Goal: Task Accomplishment & Management: Use online tool/utility

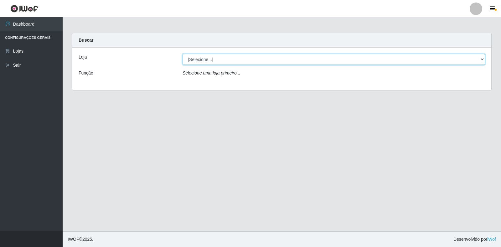
click at [483, 59] on select "[Selecione...] Atacado Vem - [STREET_ADDRESS]" at bounding box center [333, 59] width 302 height 11
select select "455"
click at [182, 54] on select "[Selecione...] Atacado Vem - [STREET_ADDRESS]" at bounding box center [333, 59] width 302 height 11
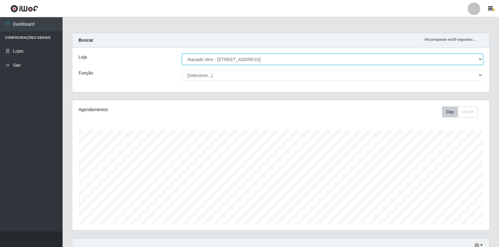
scroll to position [130, 417]
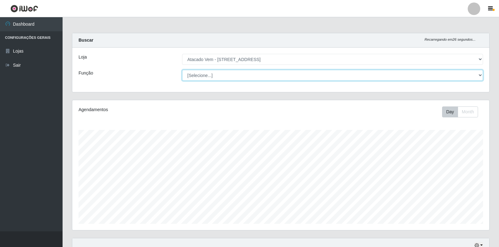
click at [479, 74] on select "[Selecione...] Carregador e Descarregador de Caminhão Carregador e Descarregado…" at bounding box center [332, 75] width 301 height 11
select select "82"
click at [182, 70] on select "[Selecione...] Carregador e Descarregador de Caminhão Carregador e Descarregado…" at bounding box center [332, 75] width 301 height 11
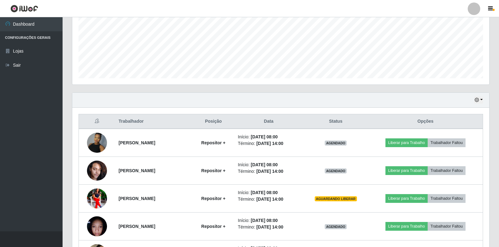
scroll to position [156, 0]
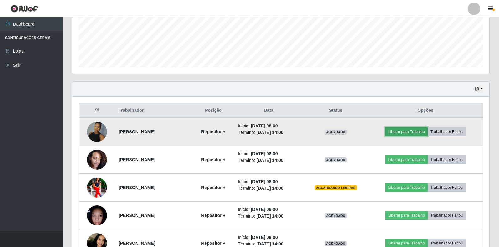
click at [410, 131] on button "Liberar para Trabalho" at bounding box center [407, 131] width 42 height 9
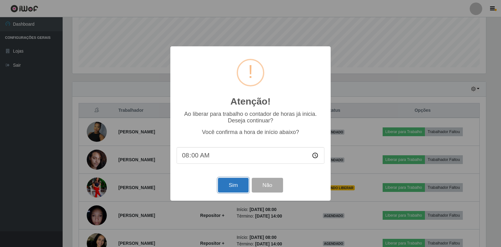
click at [236, 188] on button "Sim" at bounding box center [233, 185] width 30 height 15
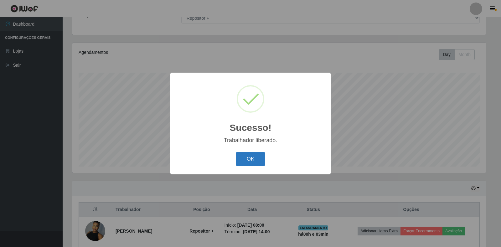
click at [251, 160] on button "OK" at bounding box center [250, 159] width 29 height 15
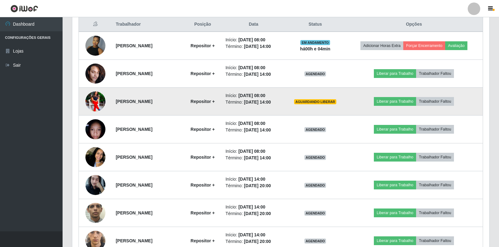
scroll to position [245, 0]
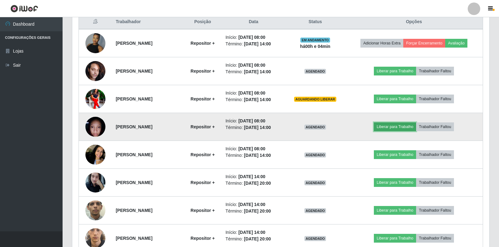
click at [398, 125] on button "Liberar para Trabalho" at bounding box center [395, 126] width 42 height 9
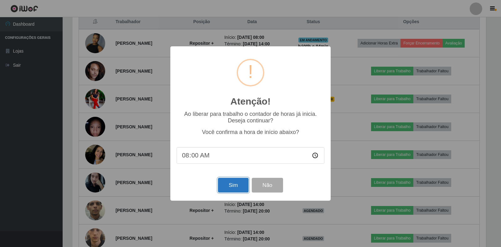
click at [234, 186] on button "Sim" at bounding box center [233, 185] width 30 height 15
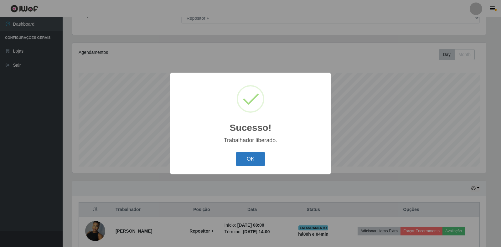
click at [252, 159] on button "OK" at bounding box center [250, 159] width 29 height 15
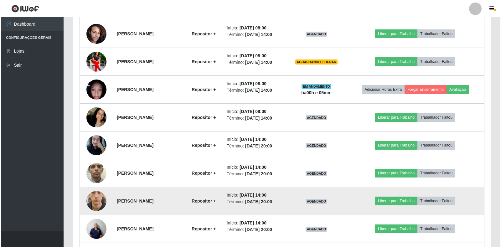
scroll to position [242, 0]
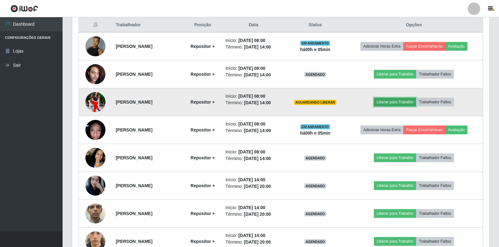
click at [408, 102] on button "Liberar para Trabalho" at bounding box center [395, 102] width 42 height 9
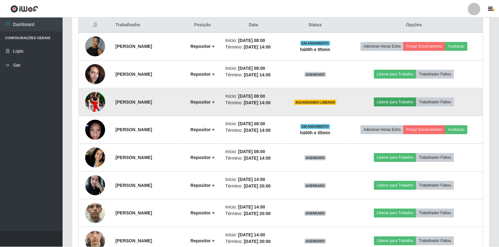
scroll to position [130, 413]
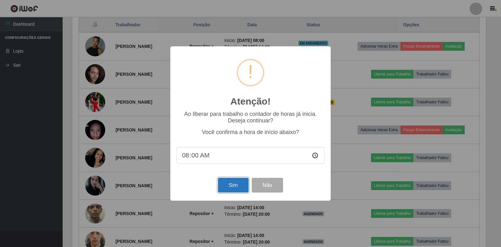
click at [230, 186] on button "Sim" at bounding box center [233, 185] width 30 height 15
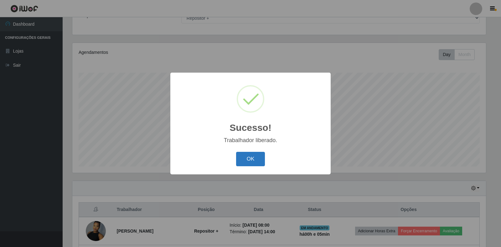
click at [247, 160] on button "OK" at bounding box center [250, 159] width 29 height 15
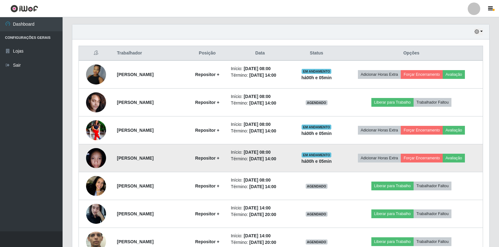
scroll to position [182, 0]
